Goal: Information Seeking & Learning: Learn about a topic

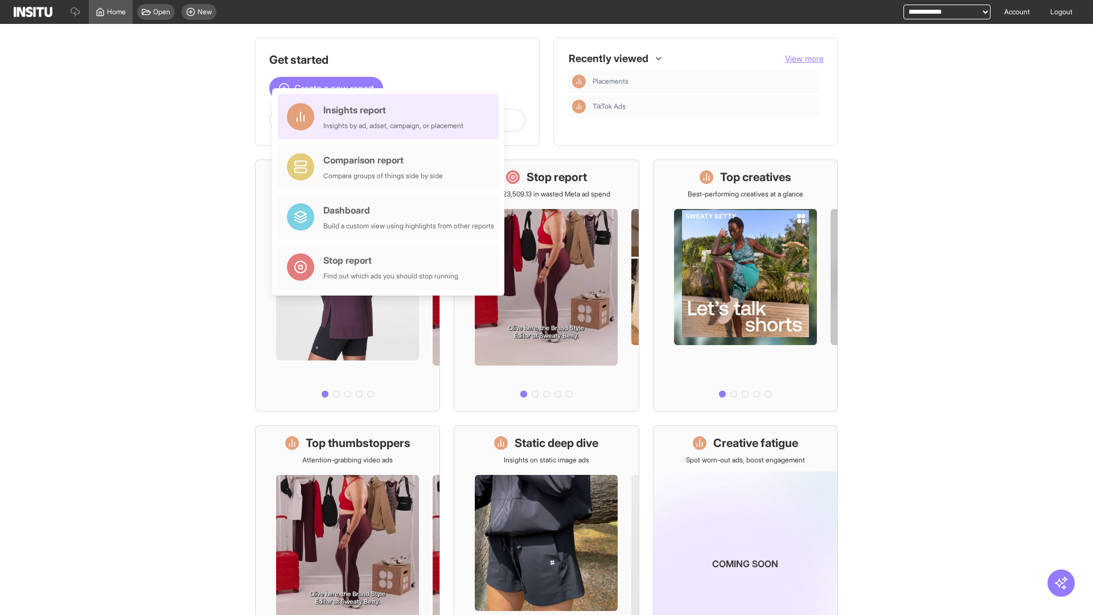
click at [391, 117] on div "Insights report Insights by ad, adset, campaign, or placement" at bounding box center [393, 116] width 140 height 27
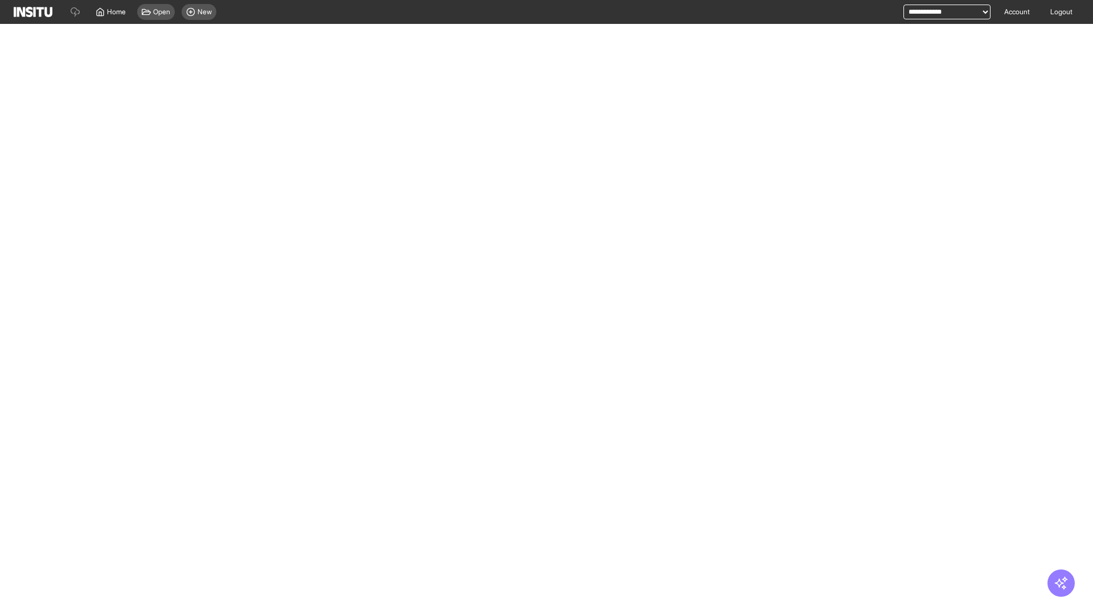
select select "**"
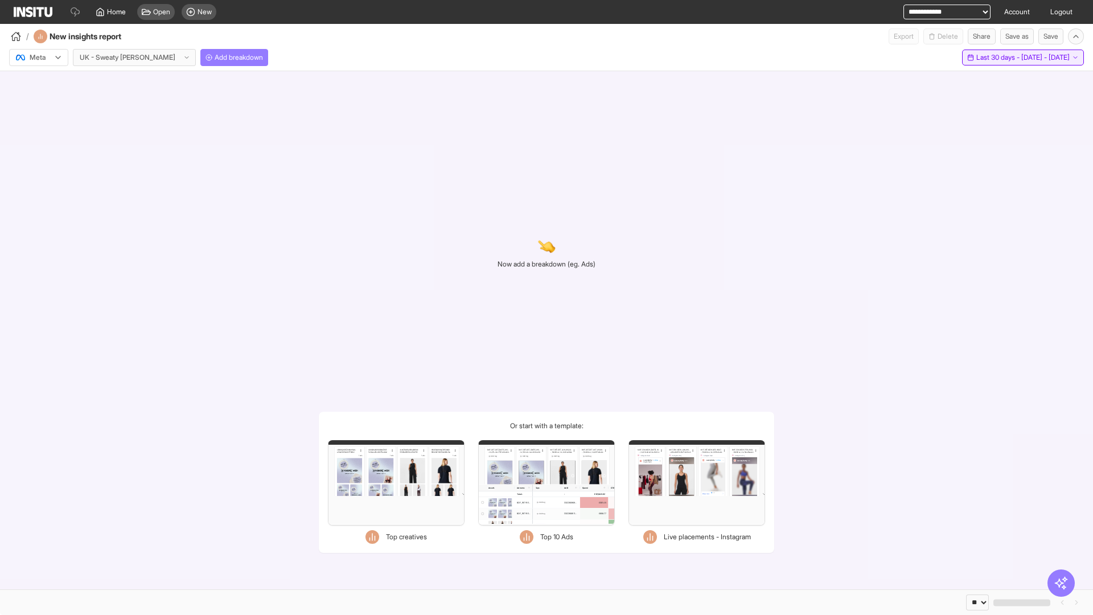
click at [999, 58] on span "Last 30 days - [DATE] - [DATE]" at bounding box center [1022, 57] width 93 height 9
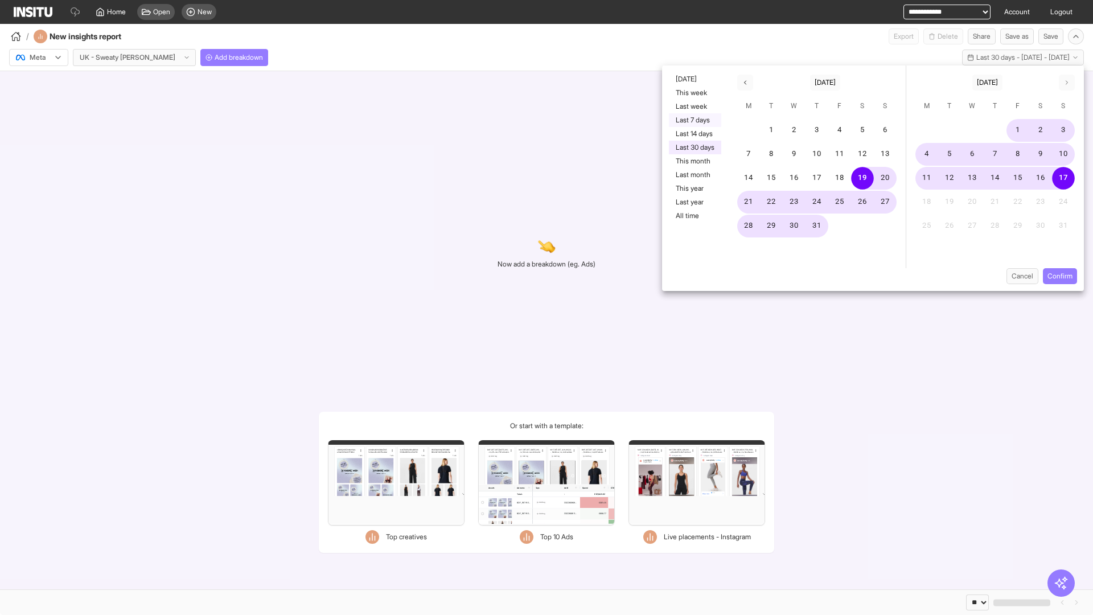
click at [694, 120] on button "Last 7 days" at bounding box center [695, 120] width 52 height 14
